Goal: Use online tool/utility: Use online tool/utility

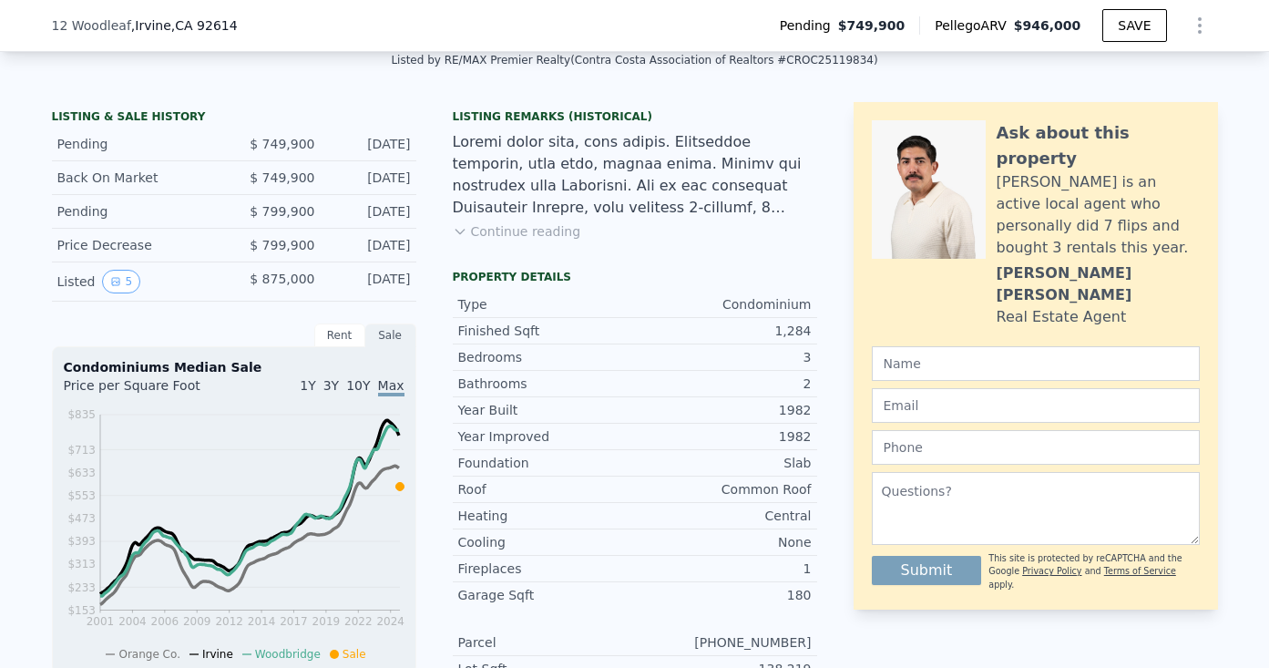
scroll to position [414, 0]
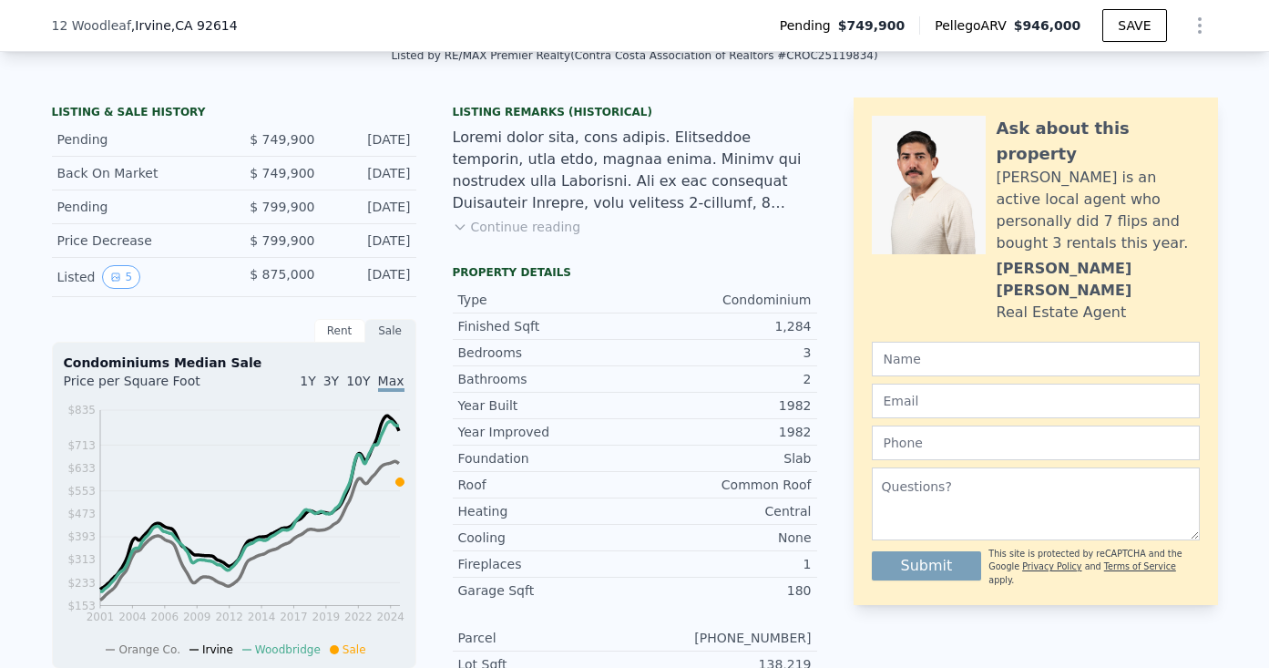
click at [493, 247] on div "Listing Remarks (Historical) Continue reading" at bounding box center [635, 181] width 364 height 153
click at [494, 234] on button "Continue reading" at bounding box center [517, 227] width 128 height 18
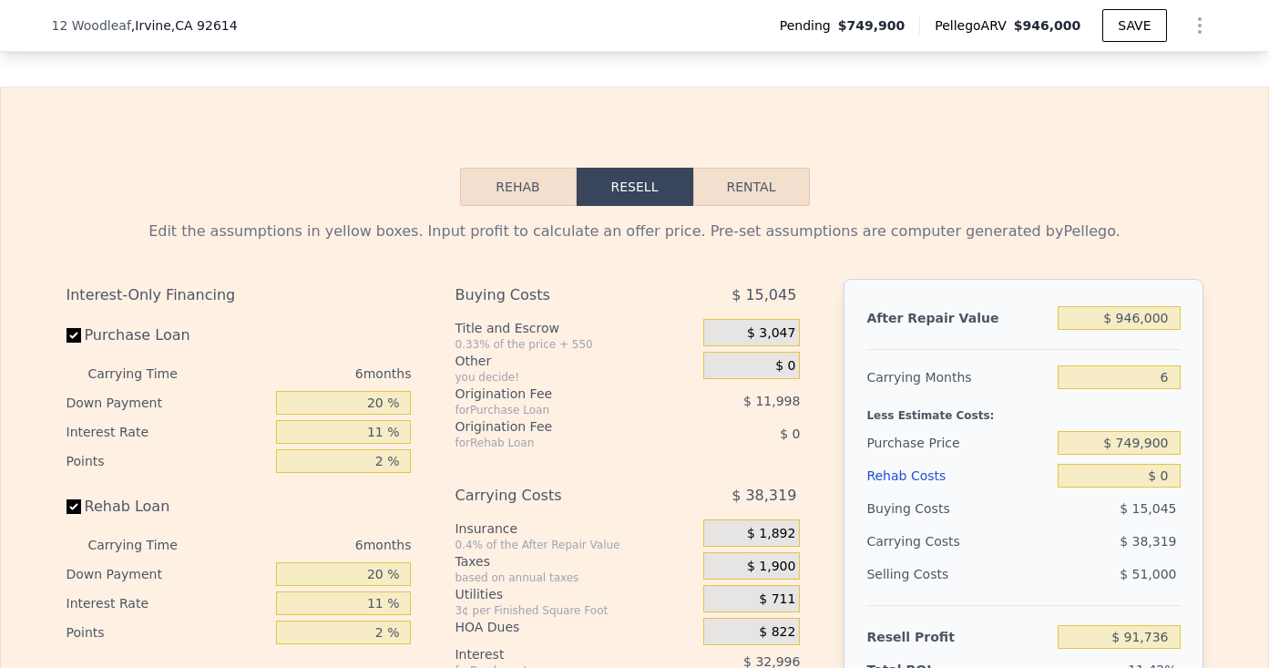
scroll to position [3033, 0]
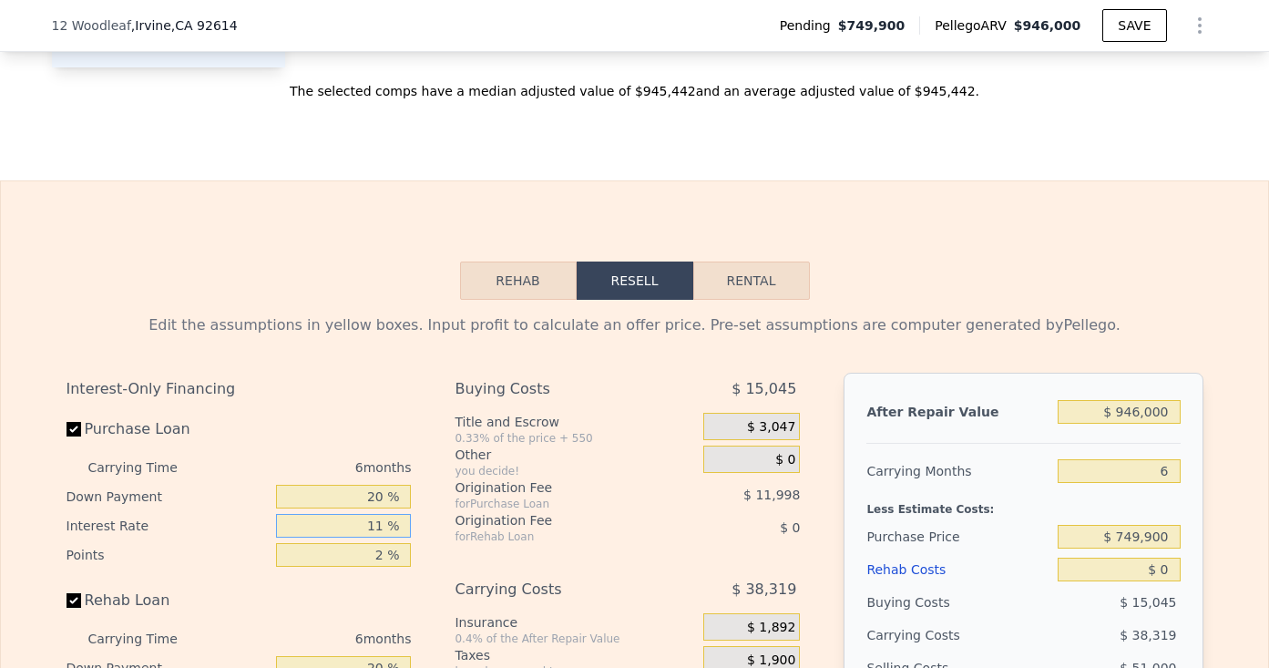
click at [385, 514] on input "11 %" at bounding box center [343, 526] width 135 height 24
type input "1 %"
type input "$ 121,730"
type input "10 %"
type input "$ 94,736"
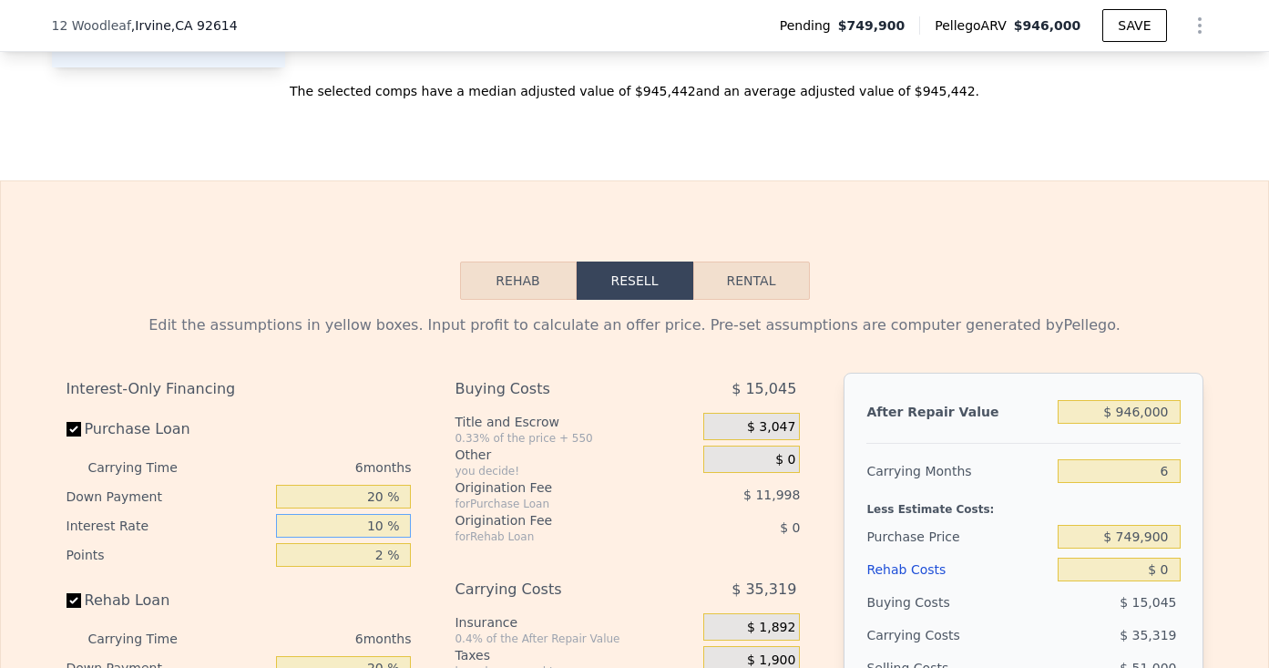
type input "10 %"
click at [392, 543] on input "2 %" at bounding box center [343, 555] width 135 height 24
type input "1. %"
type input "$ 100,735"
type input "1.2 %"
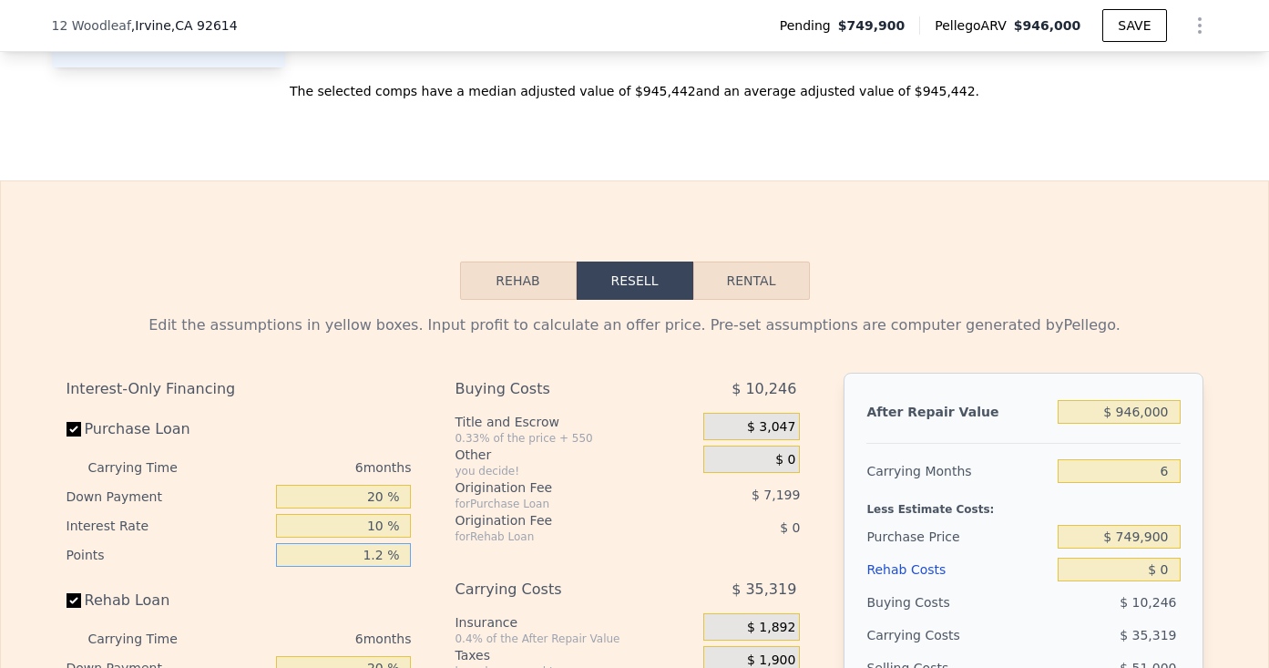
type input "$ 99,535"
type input "1.25 %"
type input "$ 99,235"
type input "1.25 %"
click at [382, 656] on input "20 %" at bounding box center [343, 668] width 135 height 24
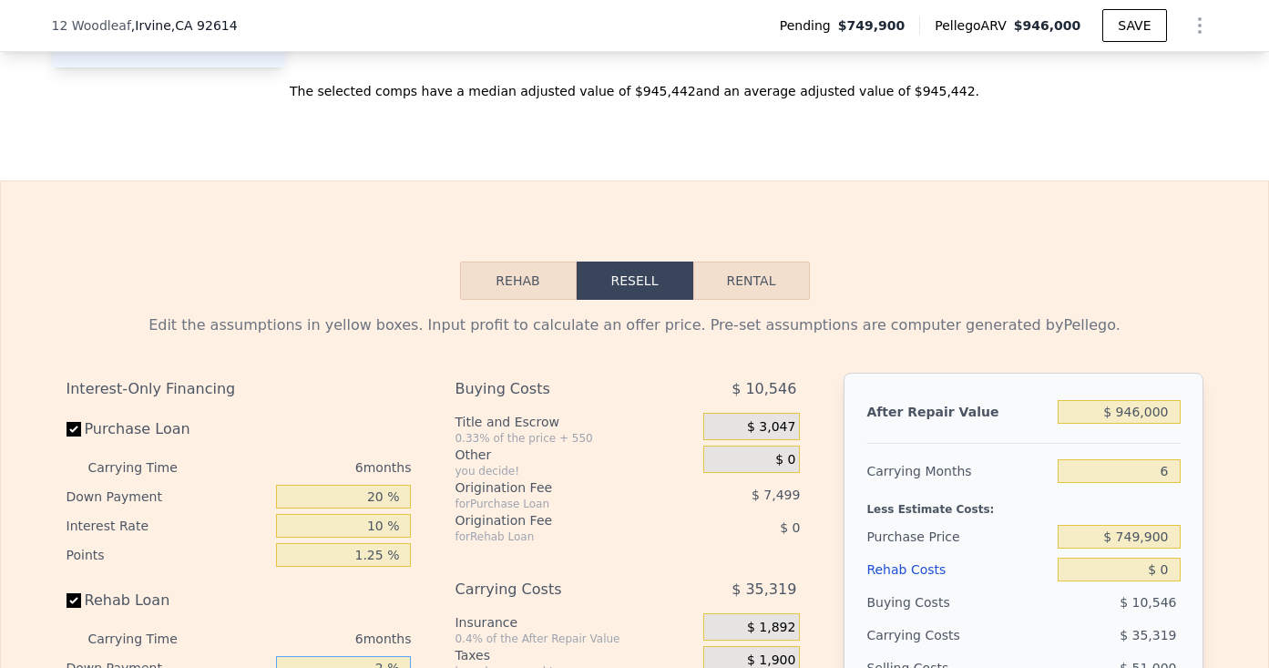
type input "20 %"
type input "1 %"
type input "0 %"
type input "10 %"
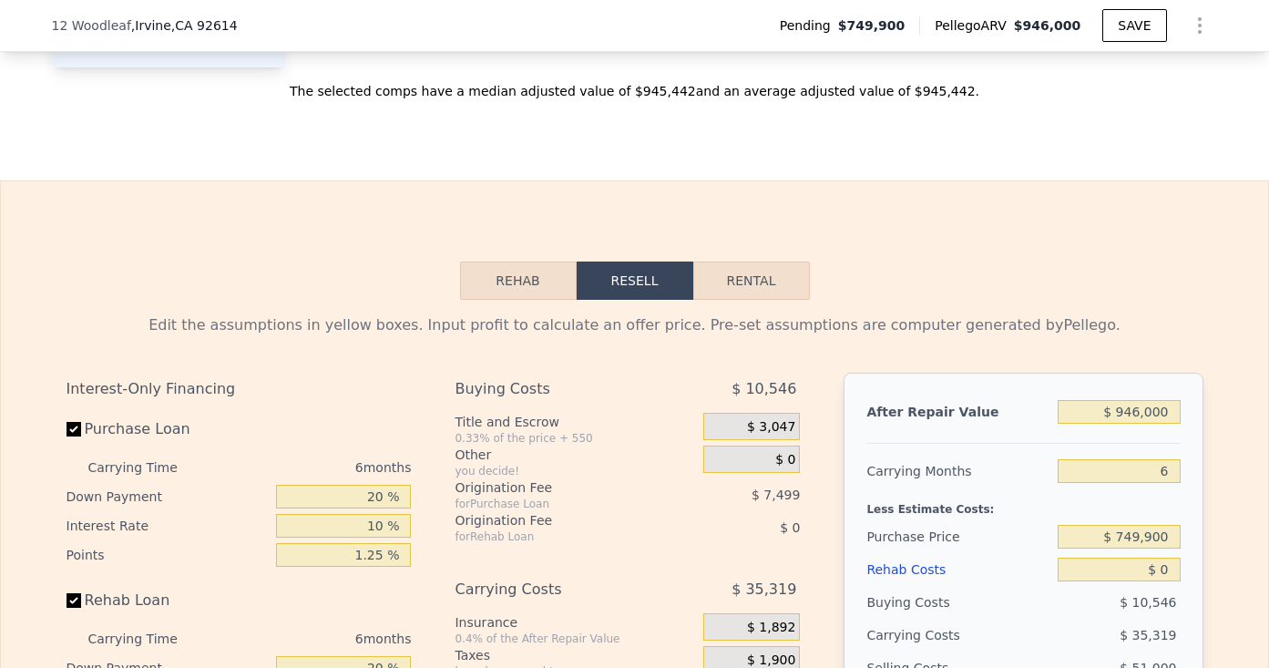
type input "1.25 %"
click at [1139, 400] on input "$ 946,000" at bounding box center [1119, 412] width 122 height 24
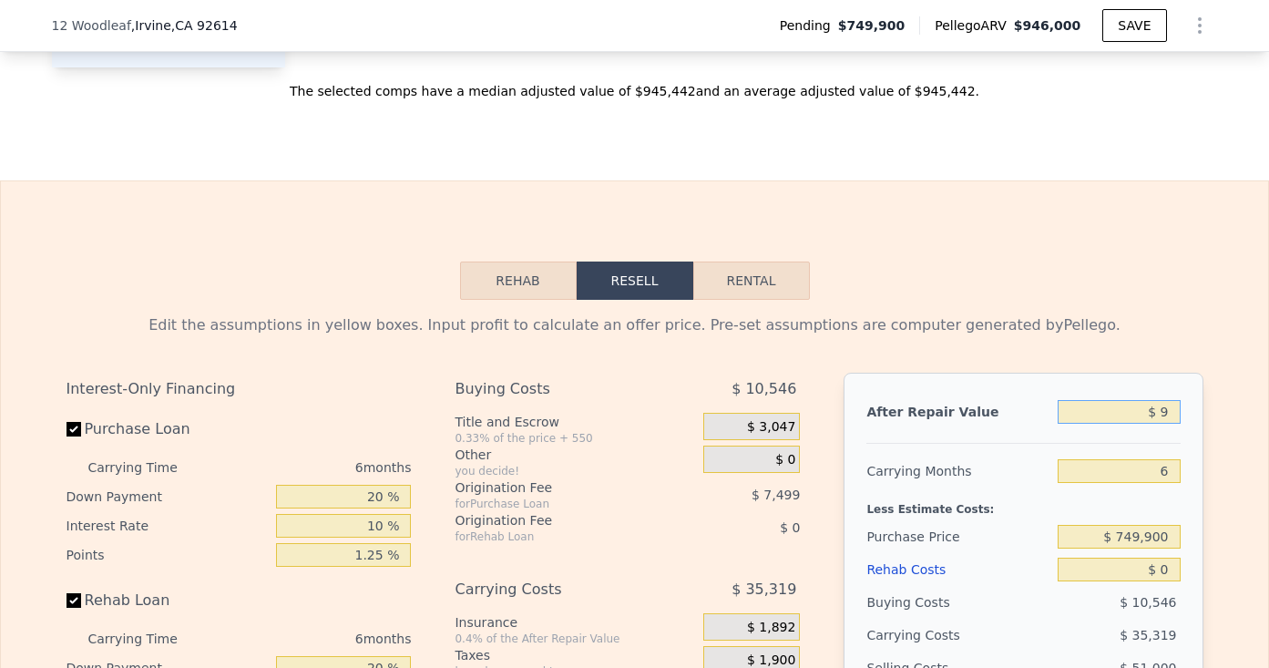
type input "$ 90"
type input "-$ 794,337"
type input "$ 900"
type input "-$ 793,574"
type input "$ 9,000"
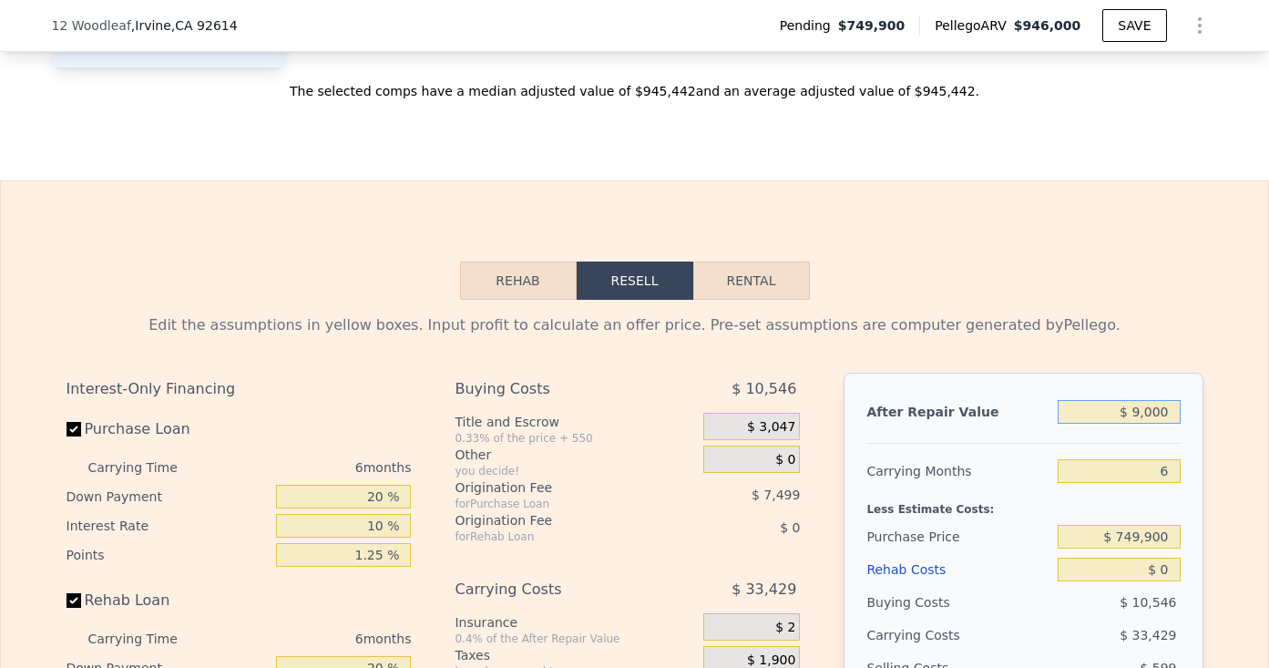
type input "-$ 785,921"
type input "$ 90,000"
type input "-$ 709,403"
type input "$ 900,000"
type input "$ 55,780"
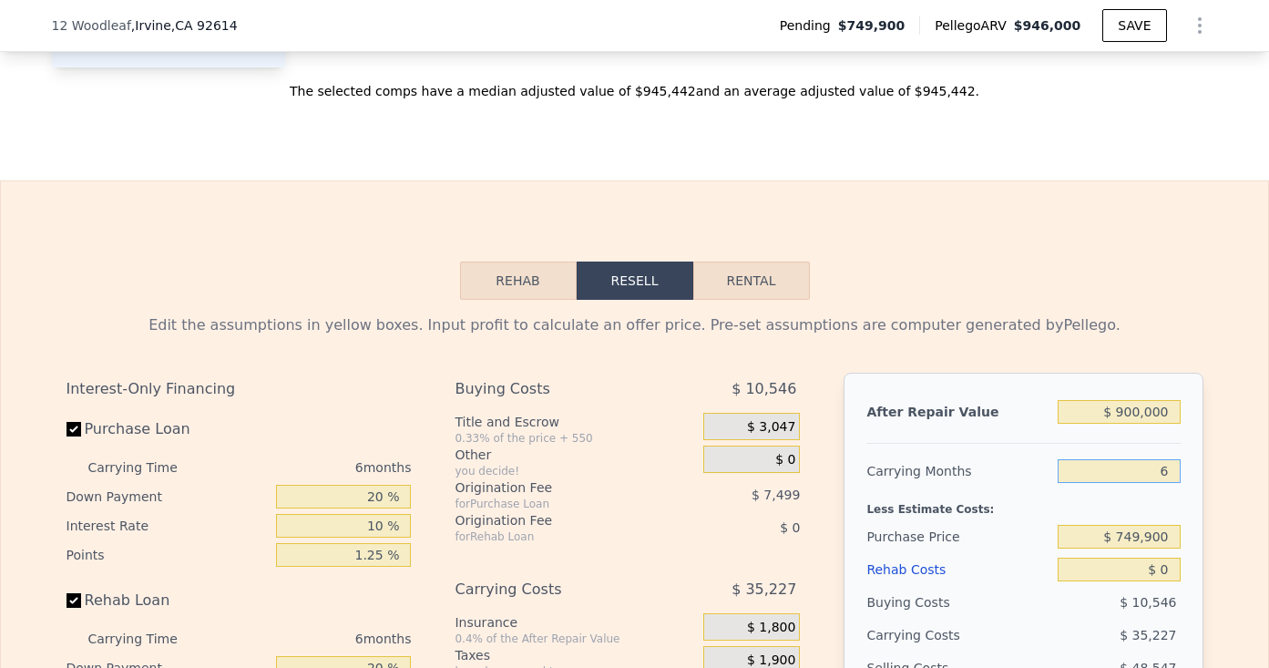
click at [1169, 459] on input "6" at bounding box center [1119, 471] width 122 height 24
click at [1145, 400] on input "$ 900,000" at bounding box center [1119, 412] width 122 height 24
type input "$ 8"
type input "-$ 794,415"
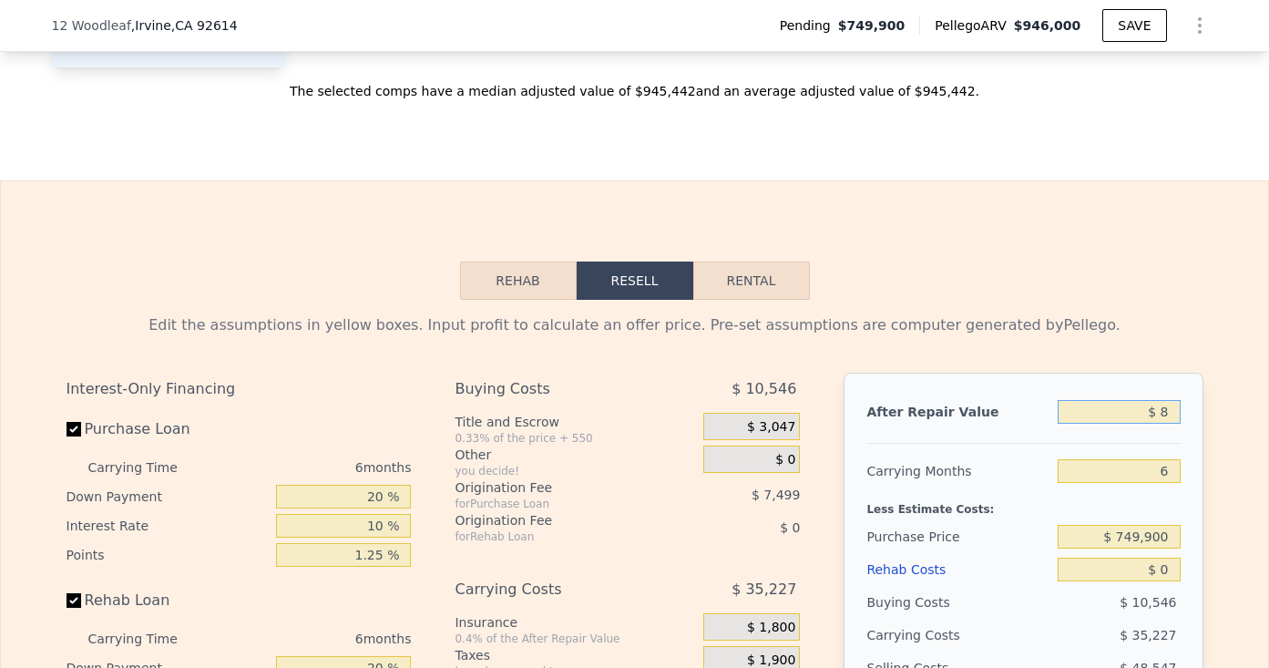
type input "$ 88"
type input "-$ 794,339"
type input "$ 880"
type input "-$ 793,592"
type input "$ 8,800"
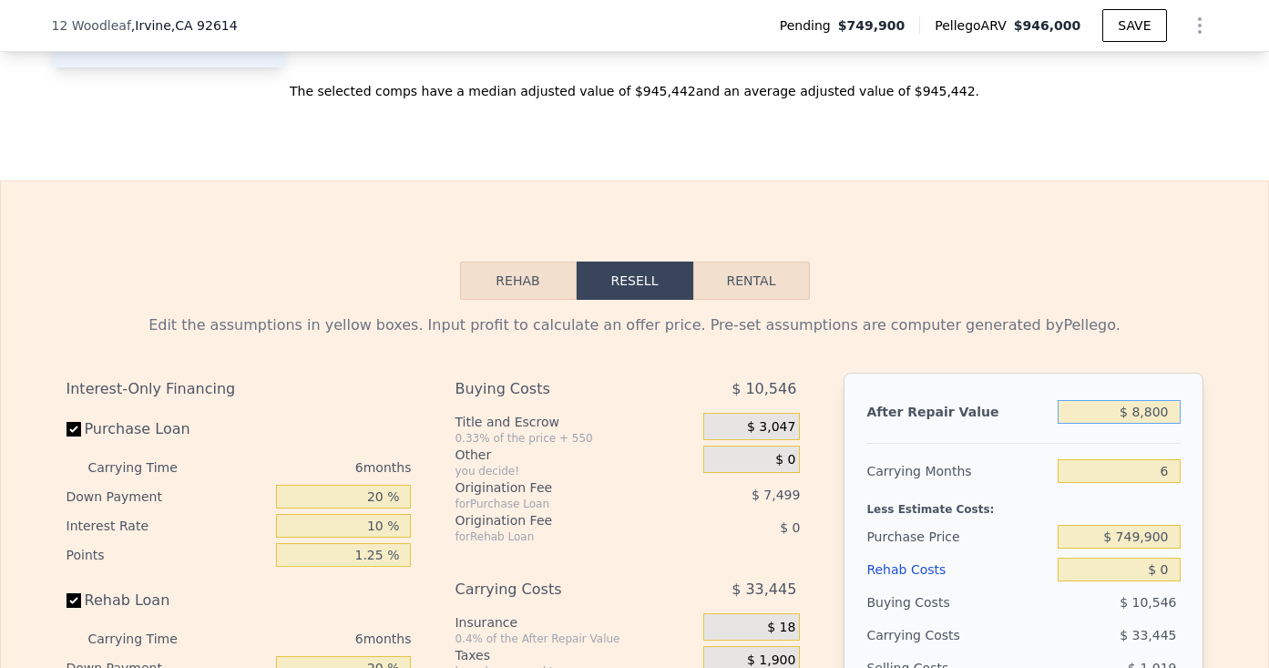
type input "-$ 786,110"
type input "$ 88,000"
type input "-$ 711,292"
type input "$ 880,000"
type input "$ 36,887"
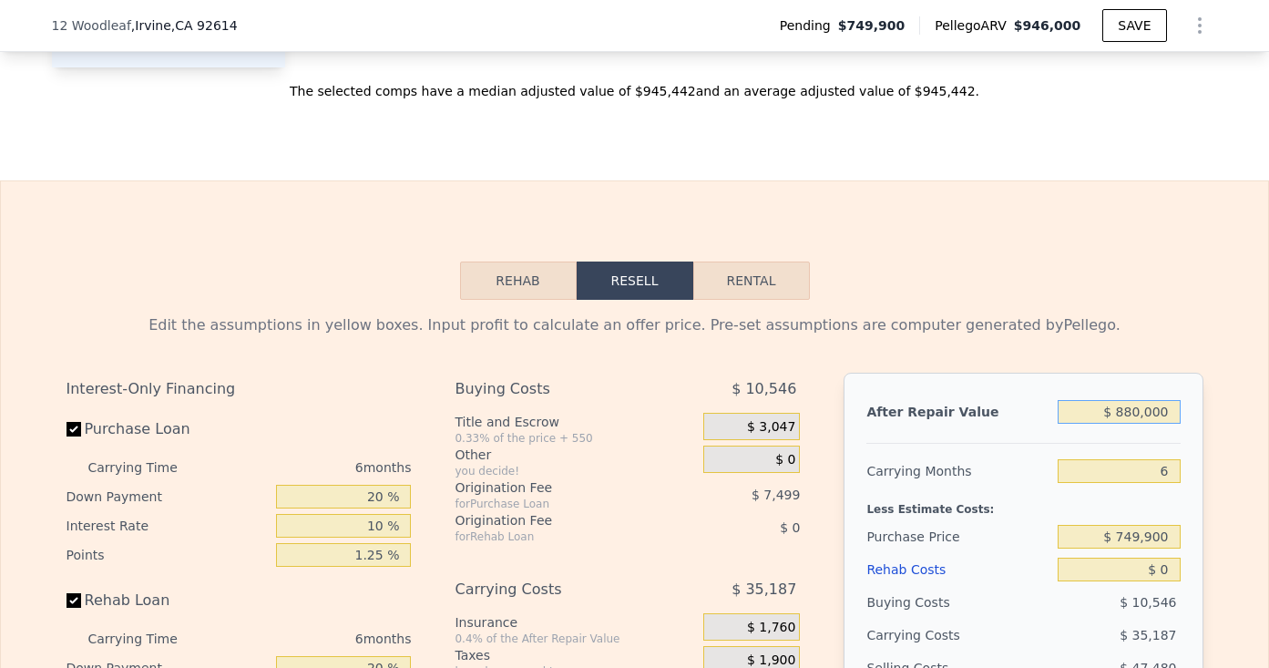
type input "$ 880,000"
click at [1077, 314] on div "Edit the assumptions in yellow boxes. Input profit to calculate an offer price.…" at bounding box center [635, 659] width 1137 height 691
click at [774, 419] on span "$ 3,047" at bounding box center [771, 427] width 48 height 16
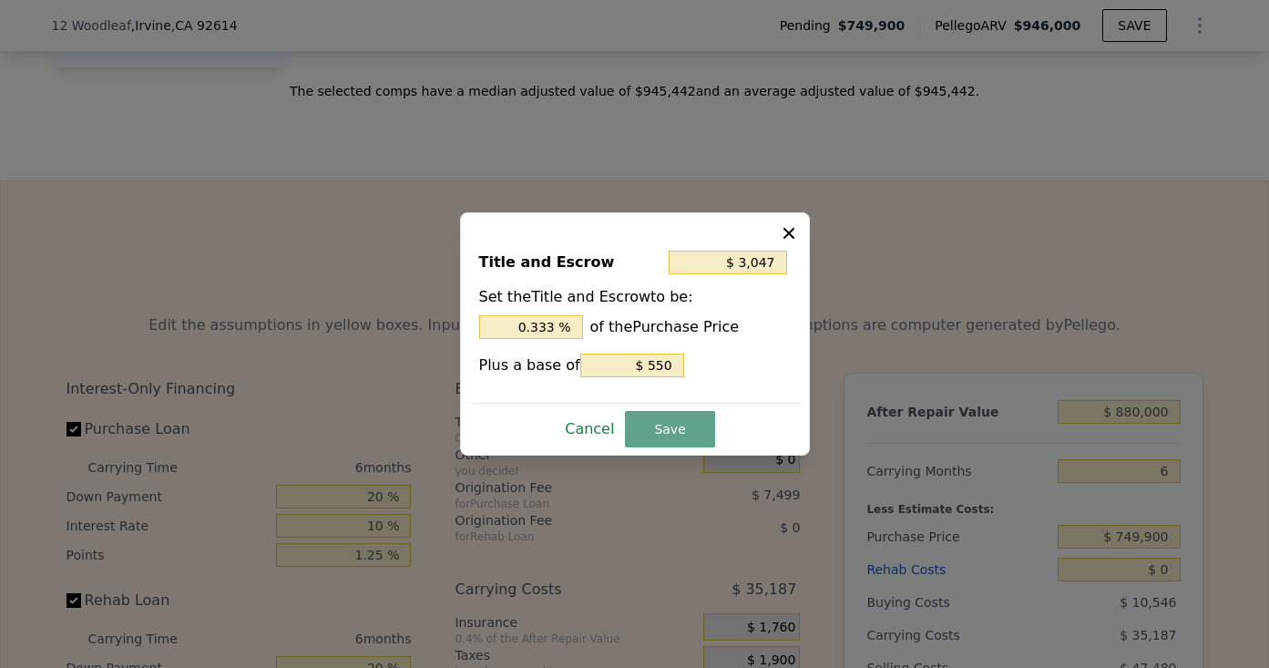
click at [577, 431] on button "Cancel" at bounding box center [590, 429] width 64 height 29
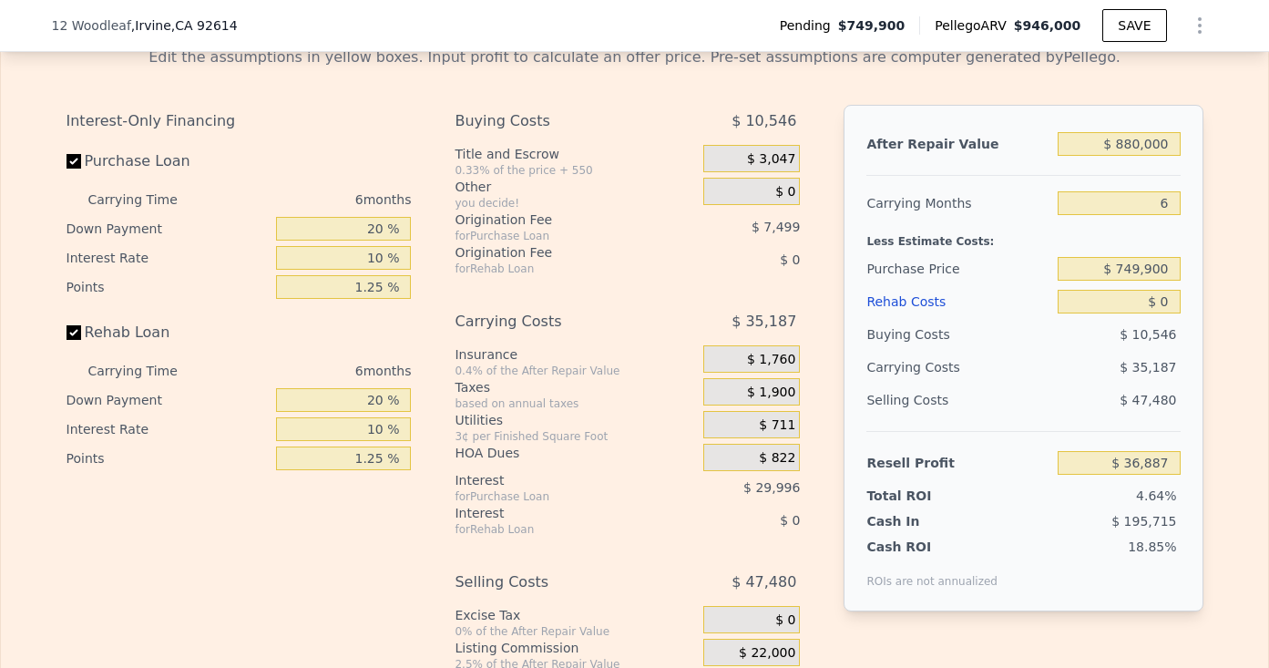
scroll to position [3444, 0]
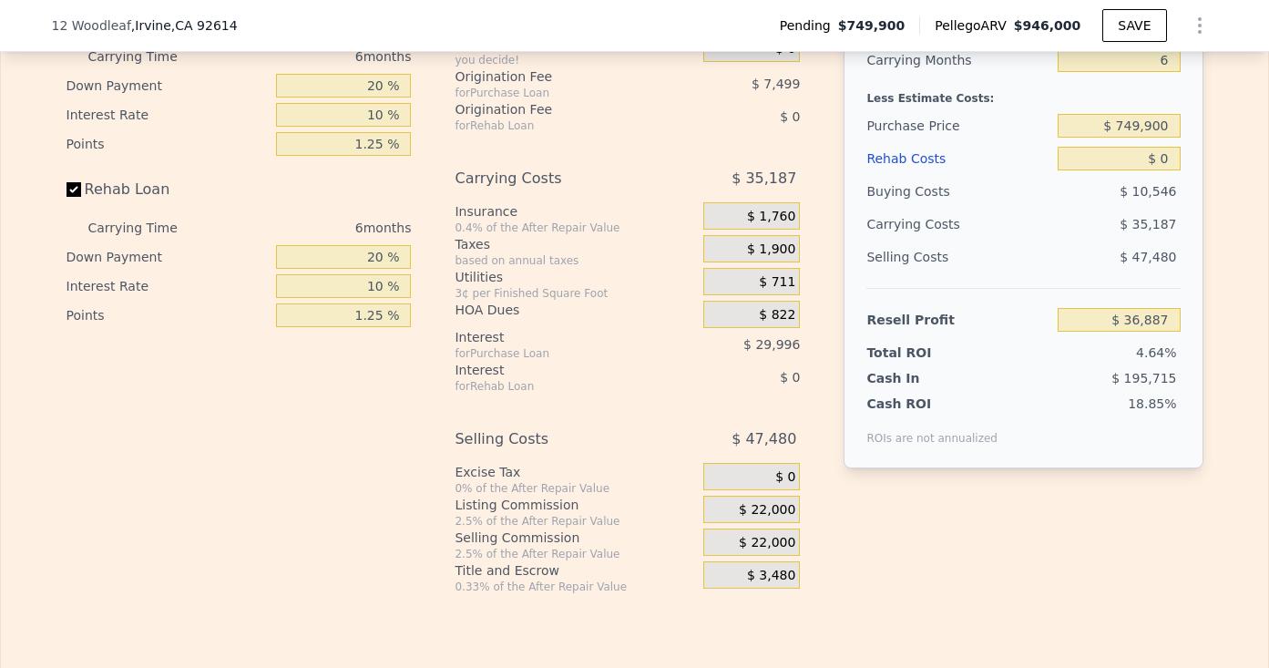
click at [754, 535] on span "$ 22,000" at bounding box center [767, 543] width 56 height 16
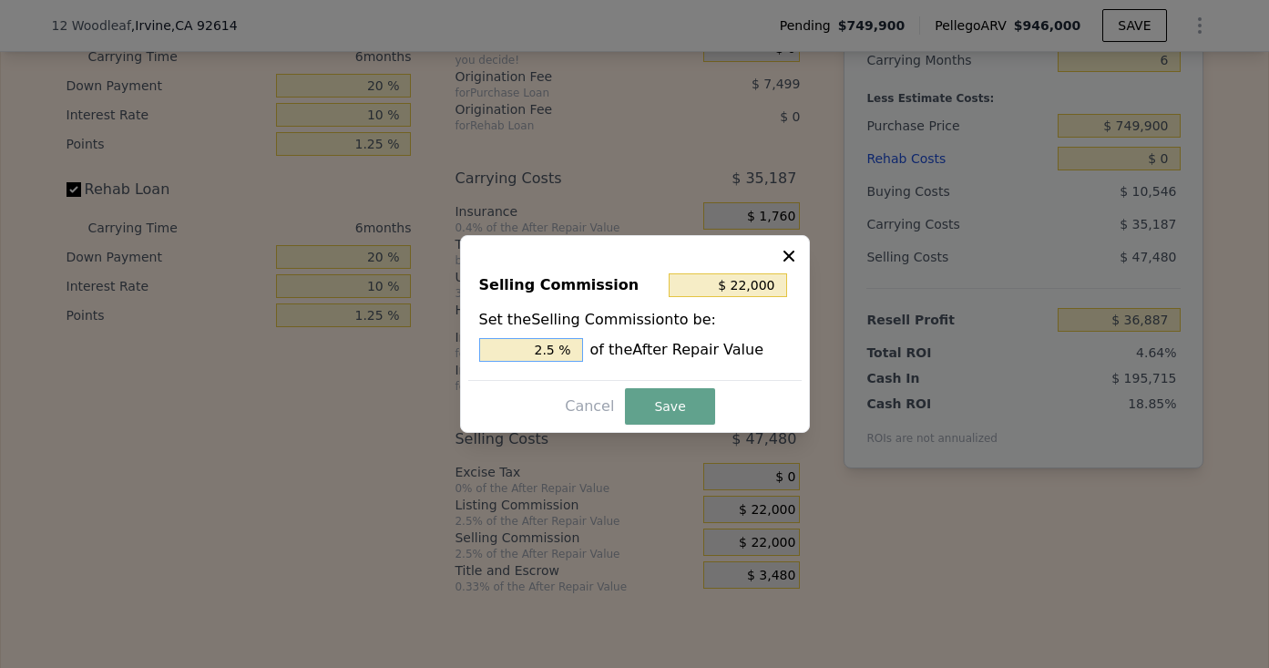
click at [561, 354] on input "2.5 %" at bounding box center [531, 350] width 104 height 24
type input "$ 17,600"
type input "2.0 %"
click at [642, 404] on button "Save" at bounding box center [669, 406] width 89 height 36
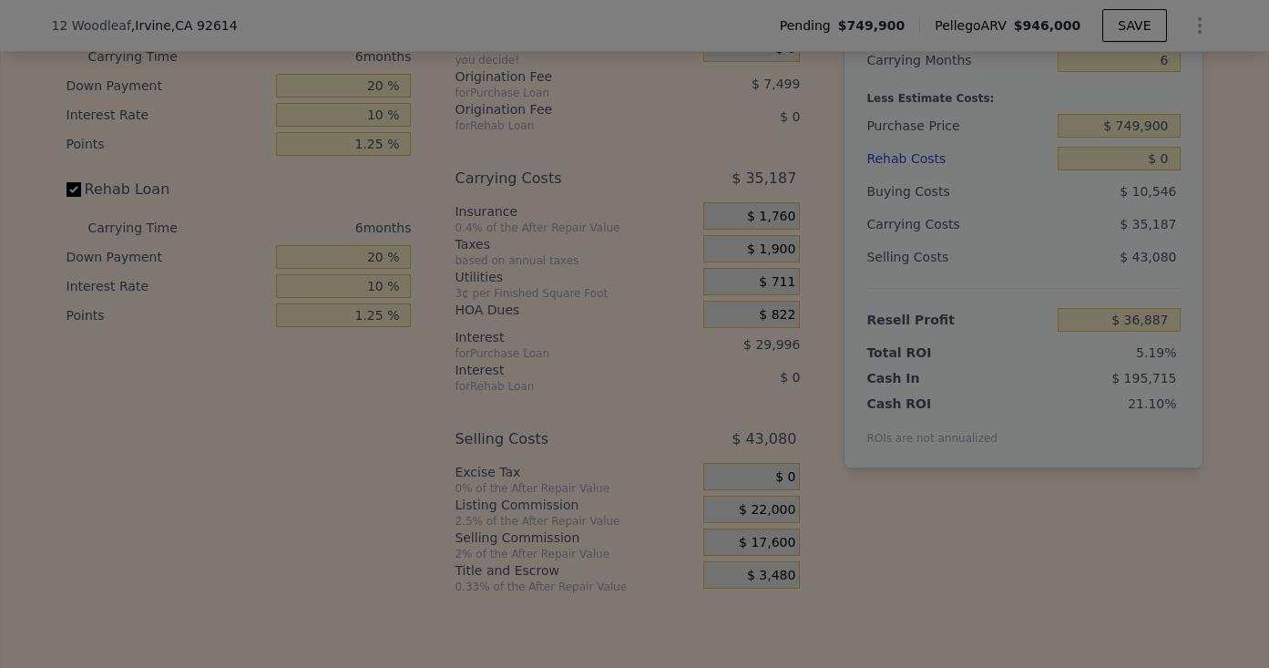
type input "$ 41,287"
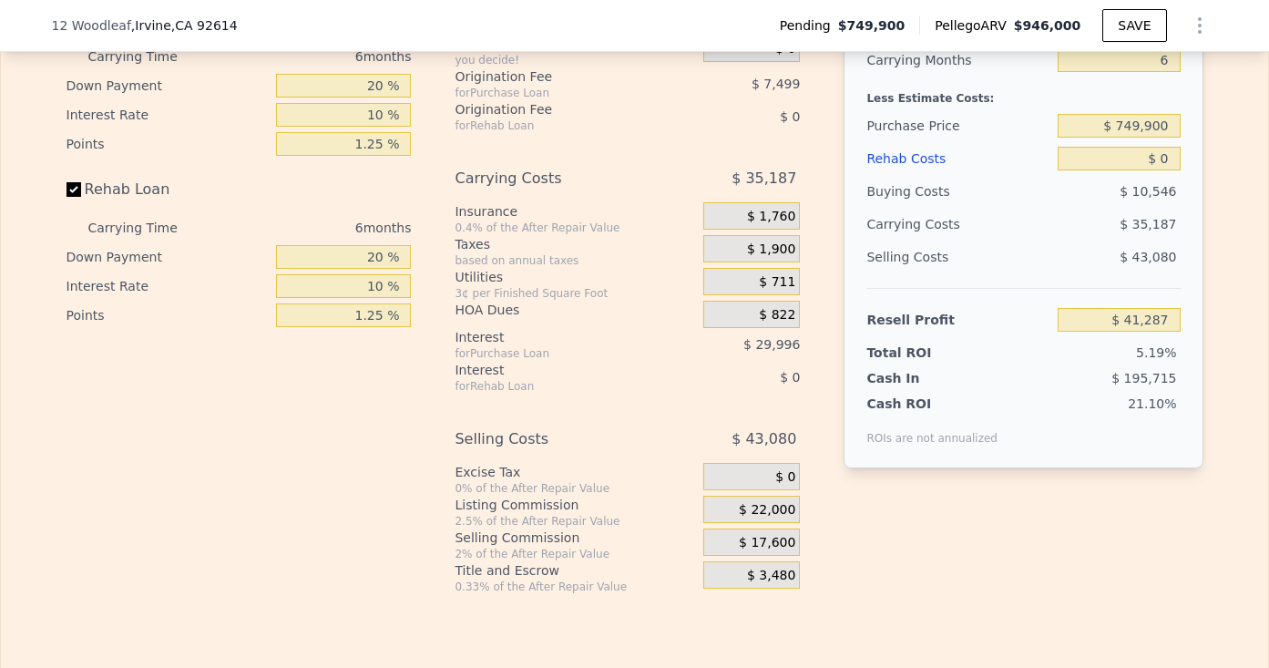
click at [785, 496] on div "$ 22,000" at bounding box center [751, 509] width 97 height 27
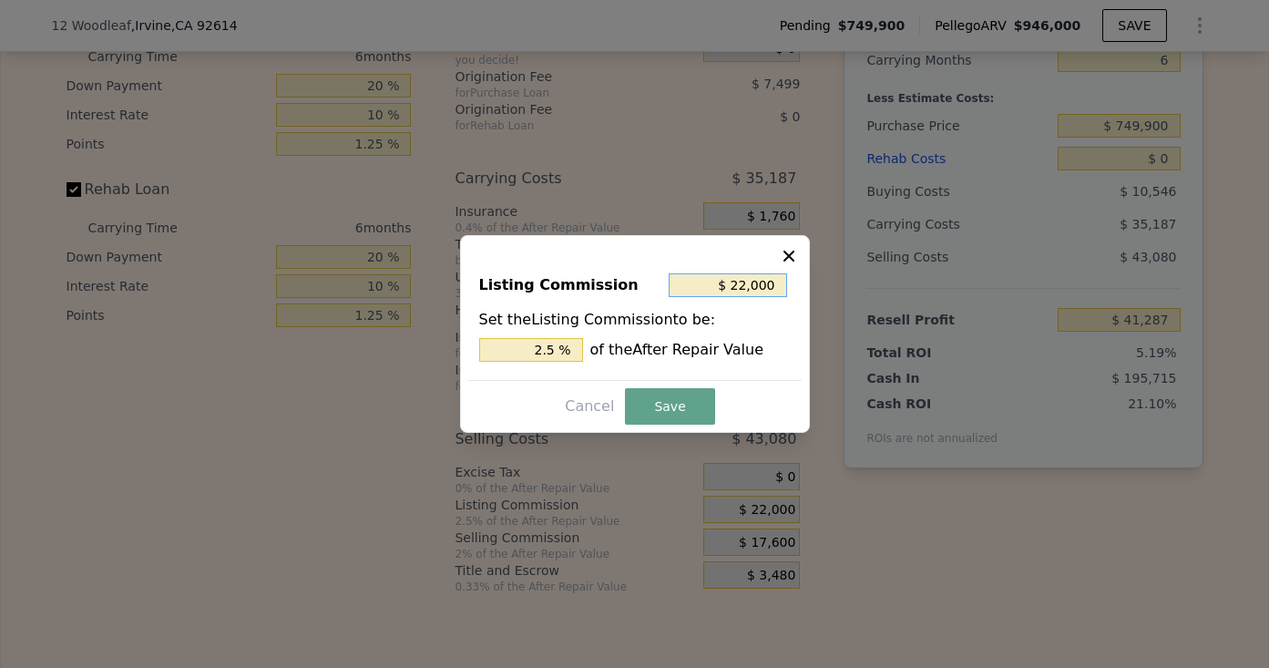
click at [748, 292] on input "$ 22,000" at bounding box center [728, 285] width 118 height 24
type input "$ 0"
type input "0 %"
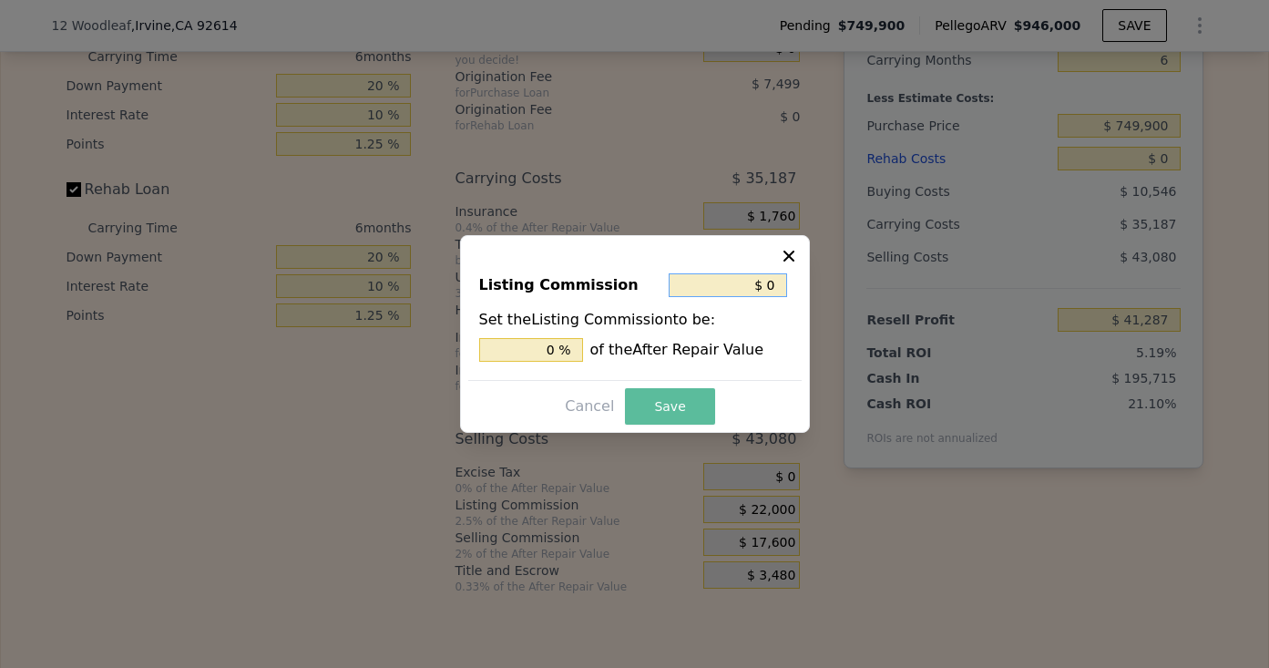
type input "$ 0"
click at [671, 407] on button "Save" at bounding box center [669, 406] width 89 height 36
type input "$ 63,287"
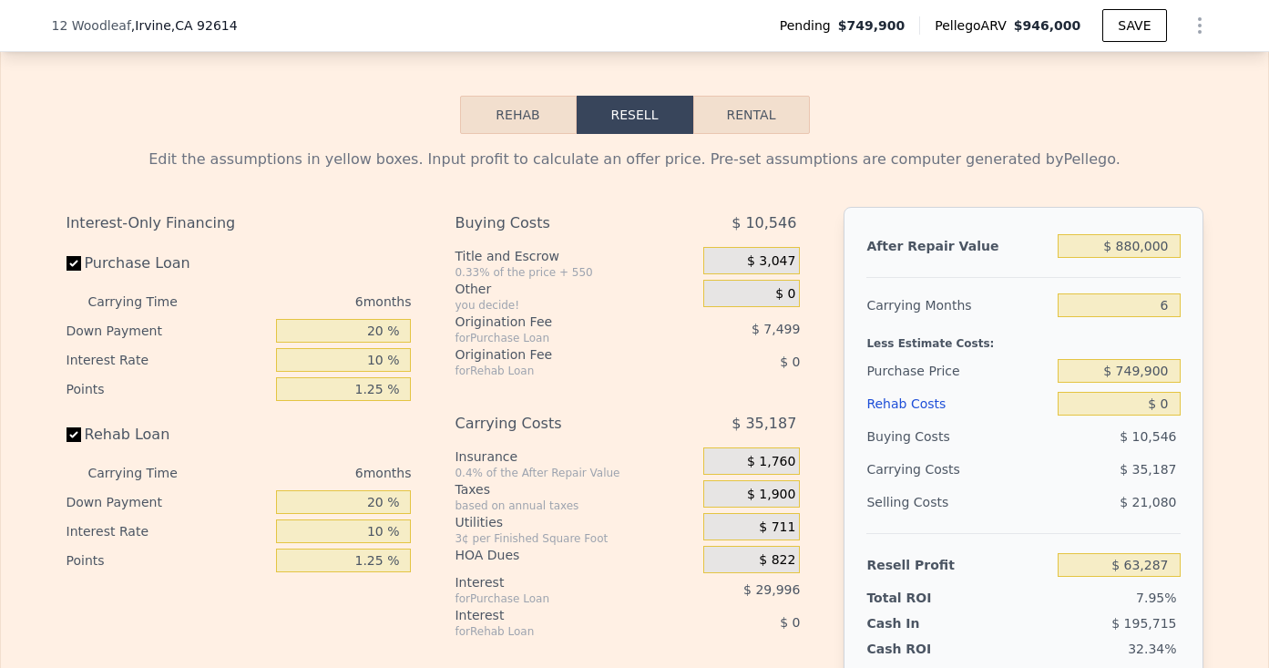
scroll to position [3166, 0]
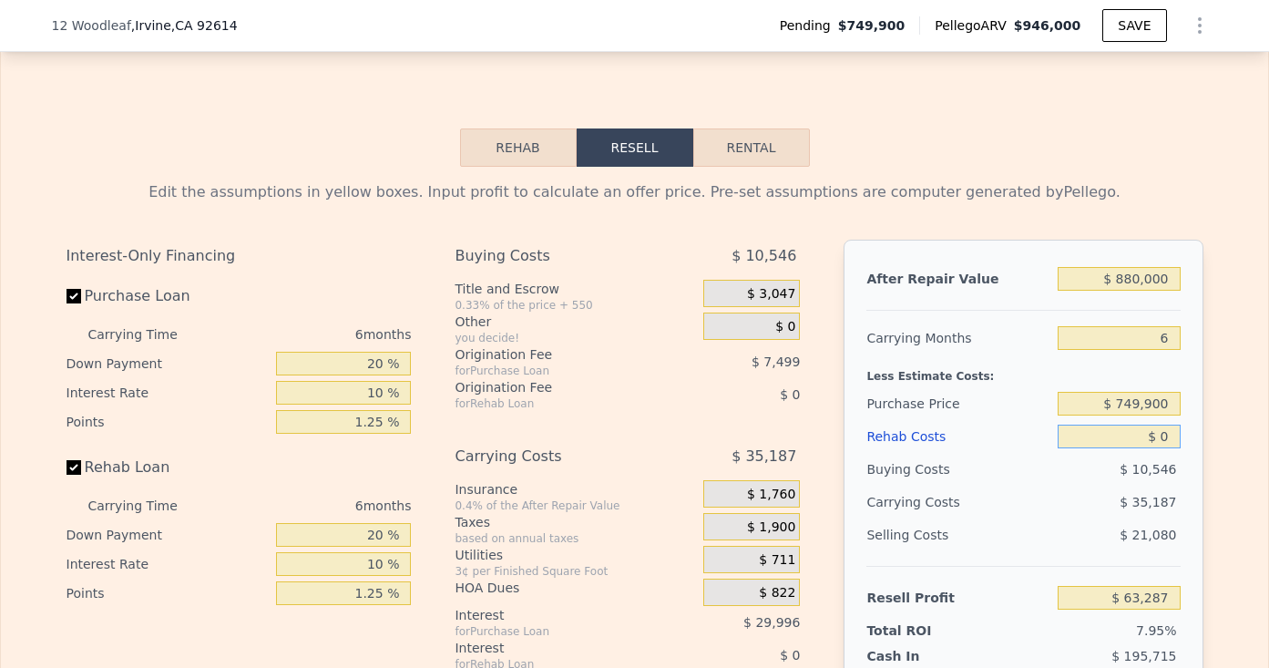
click at [1163, 425] on input "$ 0" at bounding box center [1119, 437] width 122 height 24
click at [1169, 425] on input "$ 0" at bounding box center [1119, 437] width 122 height 24
type input "$ 10"
type input "$ 63,277"
type input "$ 1"
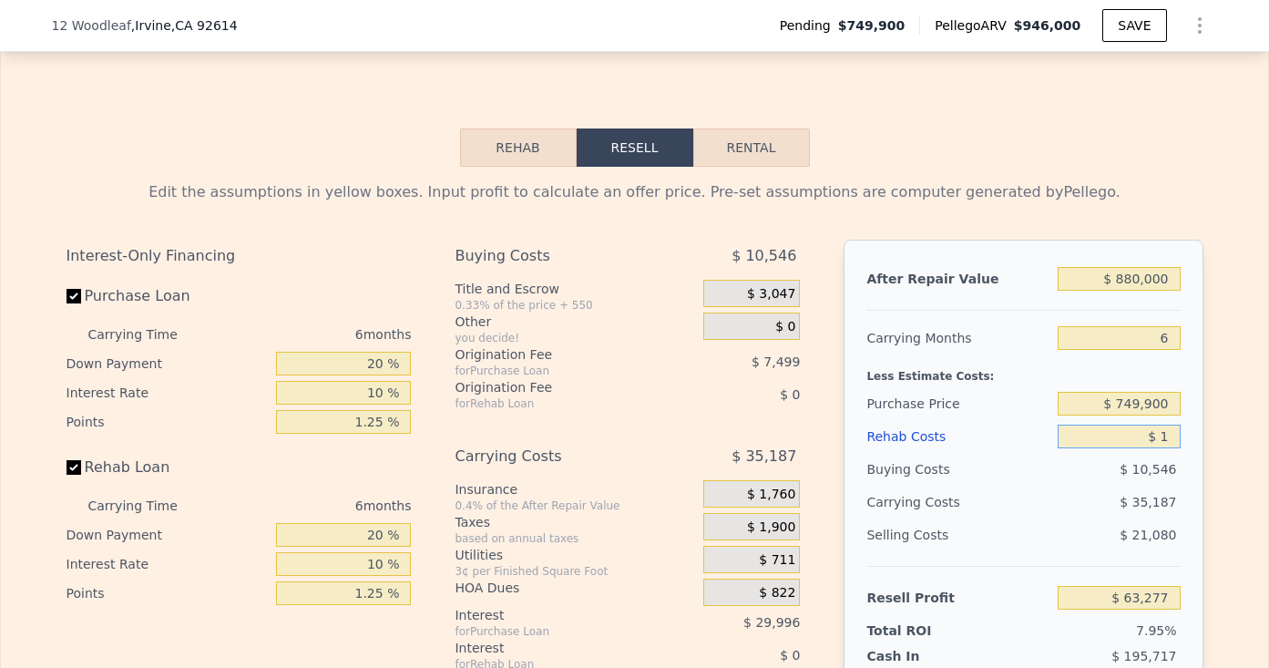
type input "$ 63,286"
type input "$ 11"
type input "$ 63,276"
type input "$ 110"
type input "$ 63,170"
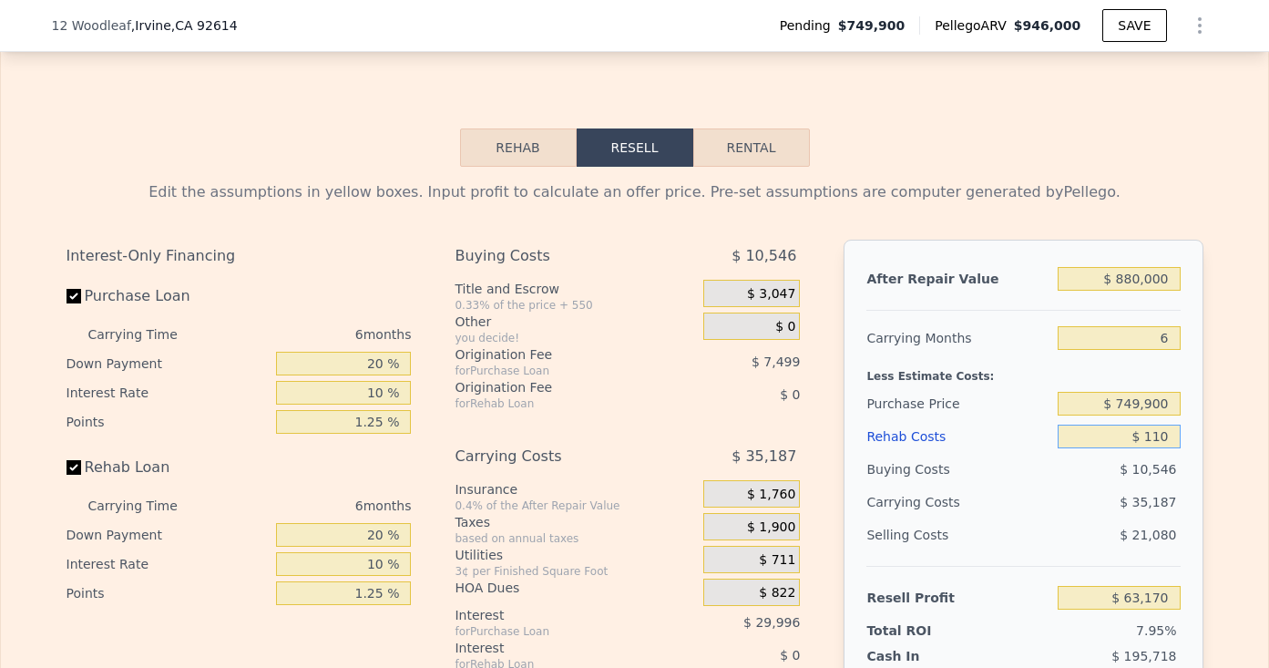
type input "$ 1,100"
type input "$ 62,134"
type input "$ 11,000"
type input "$ 51,739"
type input "$ 110,000"
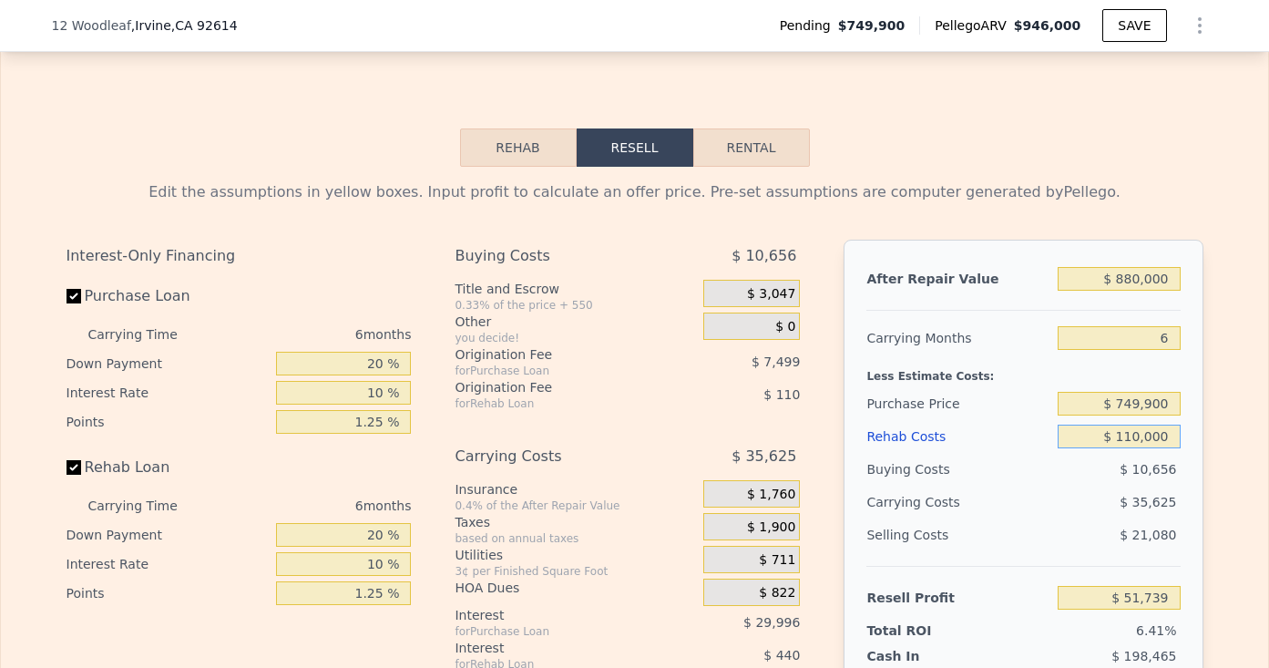
type input "-$ 52,211"
type input "$ 110,000"
click at [1119, 392] on input "$ 749,900" at bounding box center [1119, 404] width 122 height 24
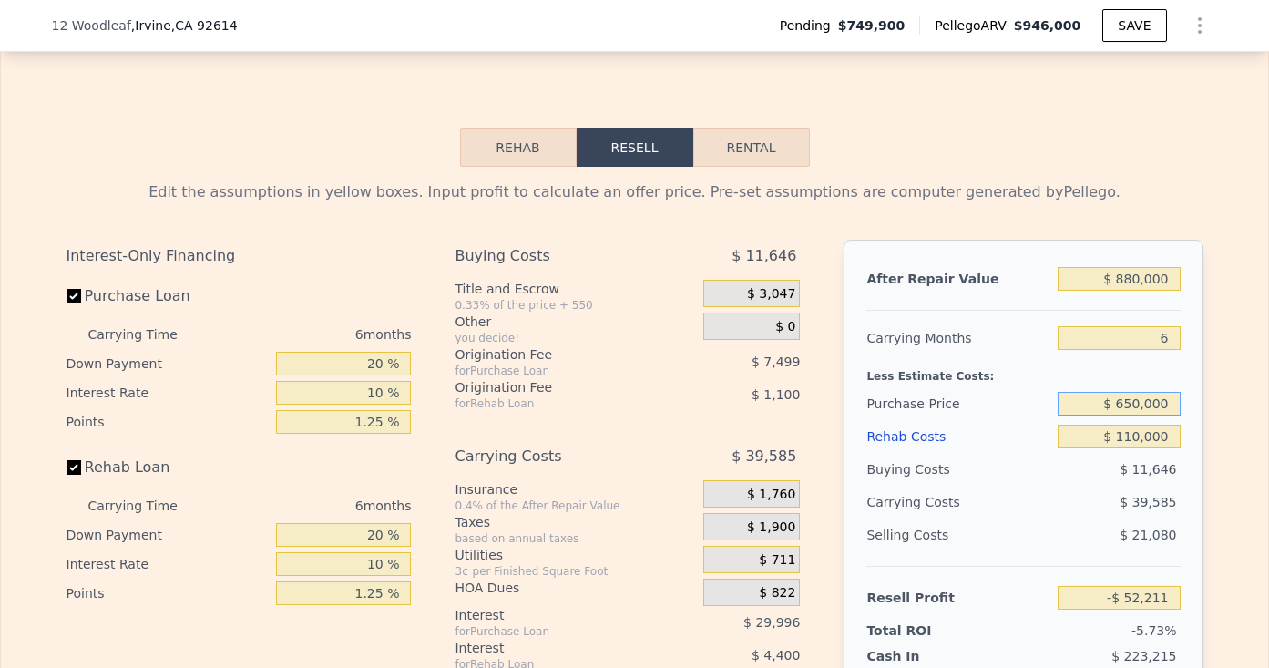
type input "$ 650,000"
click at [1079, 354] on div "Less Estimate Costs:" at bounding box center [1023, 370] width 313 height 33
type input "$ 53,016"
click at [1174, 326] on input "6" at bounding box center [1119, 338] width 122 height 24
type input "8"
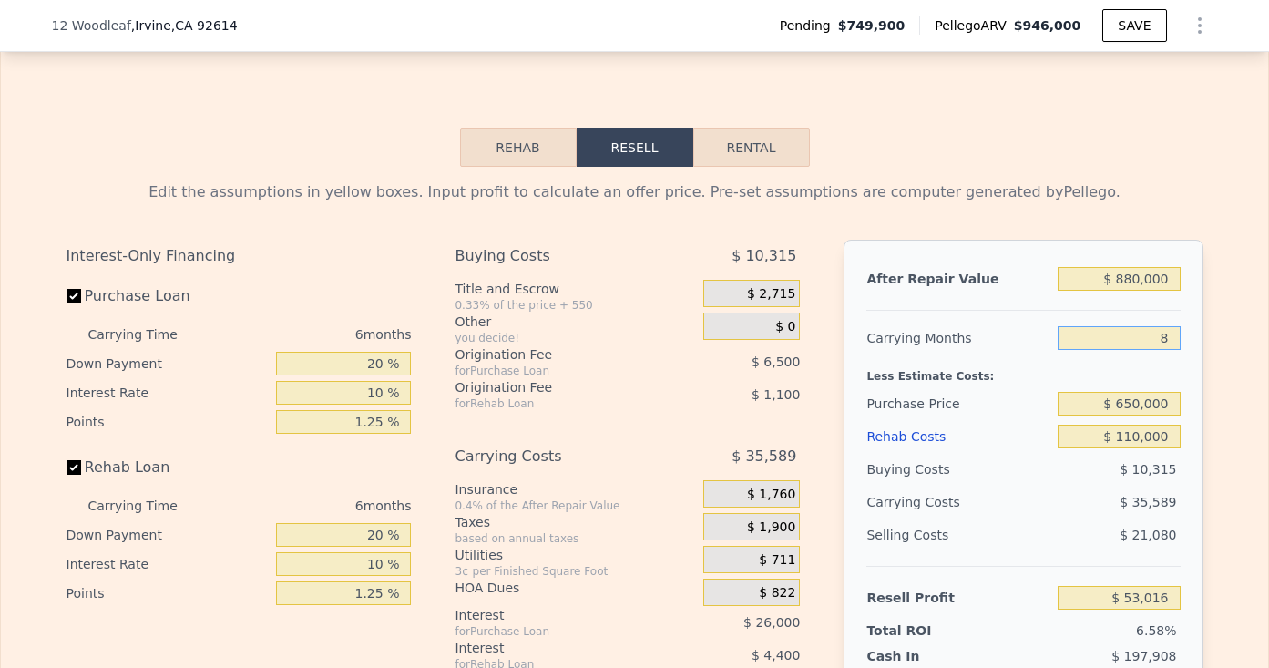
type input "$ 41,153"
type input "8"
click at [931, 354] on div "Less Estimate Costs:" at bounding box center [1023, 370] width 313 height 33
click at [1138, 392] on input "$ 650,000" at bounding box center [1119, 404] width 122 height 24
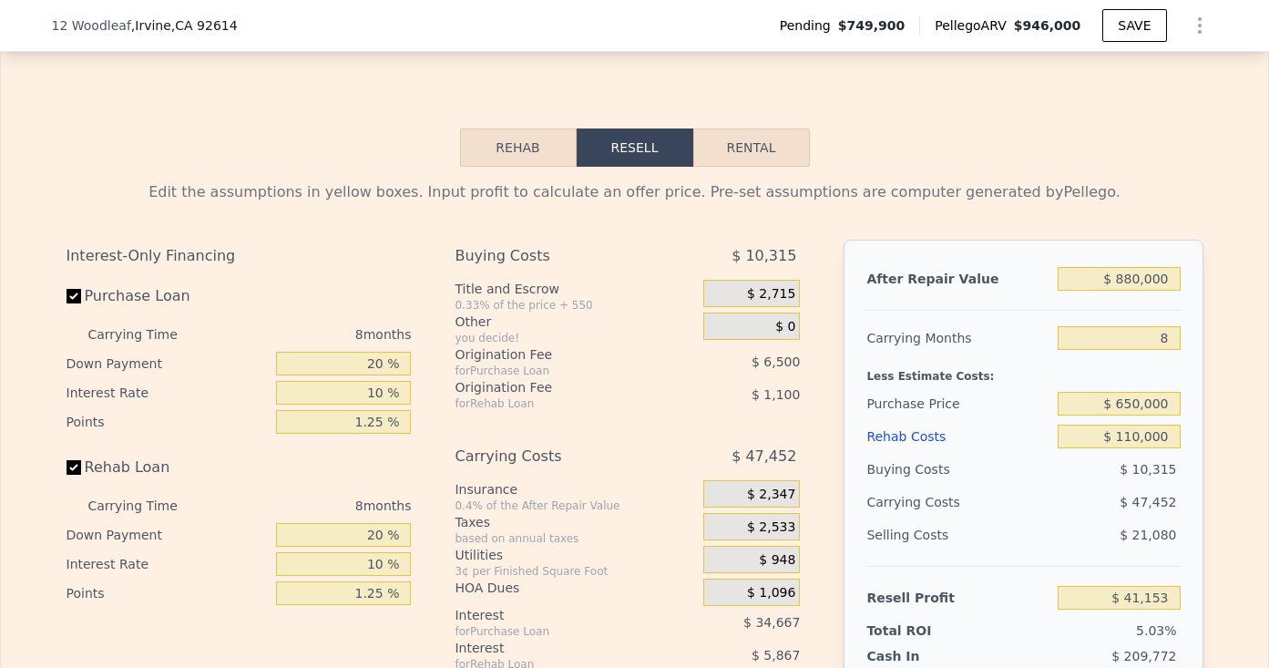
click at [929, 322] on div "Carrying Months" at bounding box center [959, 338] width 184 height 33
